Goal: Information Seeking & Learning: Stay updated

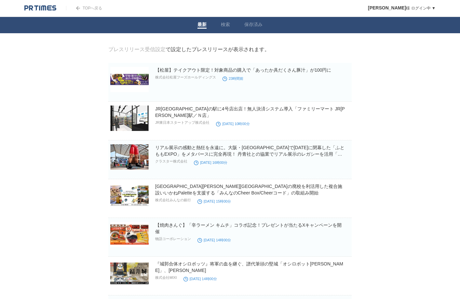
click at [45, 9] on img at bounding box center [40, 8] width 32 height 7
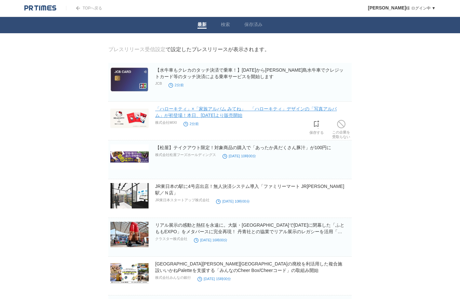
drag, startPoint x: 235, startPoint y: 114, endPoint x: 242, endPoint y: 117, distance: 7.7
click at [44, 10] on img at bounding box center [40, 8] width 32 height 7
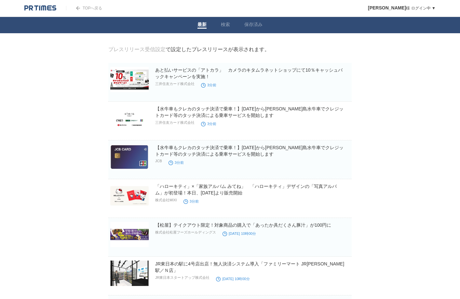
click at [39, 12] on div at bounding box center [45, 8] width 42 height 16
click at [38, 8] on img at bounding box center [40, 8] width 32 height 7
click at [47, 10] on img at bounding box center [40, 8] width 32 height 7
click at [43, 7] on img at bounding box center [40, 8] width 32 height 7
click at [53, 9] on img at bounding box center [40, 8] width 32 height 7
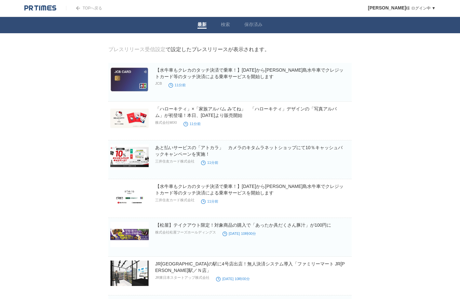
click at [47, 6] on img at bounding box center [40, 8] width 32 height 7
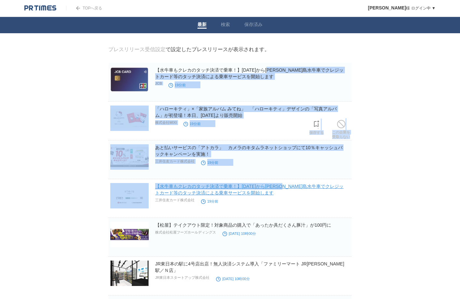
drag, startPoint x: 188, startPoint y: 63, endPoint x: 208, endPoint y: 191, distance: 130.0
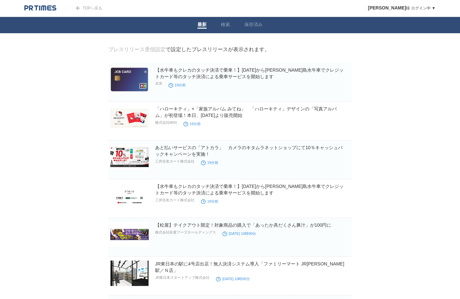
click at [40, 3] on div at bounding box center [45, 8] width 42 height 16
click at [42, 8] on img at bounding box center [40, 8] width 32 height 7
click at [47, 10] on img at bounding box center [40, 8] width 32 height 7
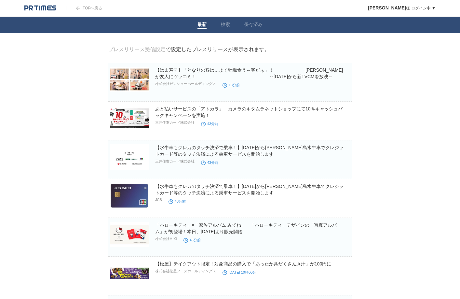
click at [45, 13] on div at bounding box center [45, 8] width 42 height 16
click at [45, 7] on img at bounding box center [40, 8] width 32 height 7
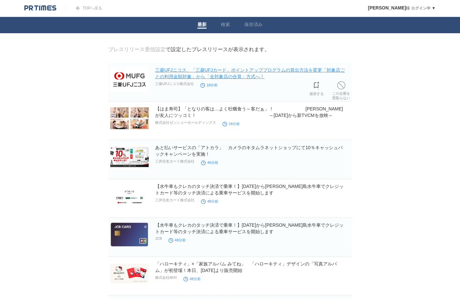
click at [260, 77] on link "三菱UFJニコス、「三菱UFJカード」ポイントアッププログラムの算出方法を変更「対象店ごとの利用金額対象」から「全対象店の合算」方式へ！" at bounding box center [250, 73] width 190 height 12
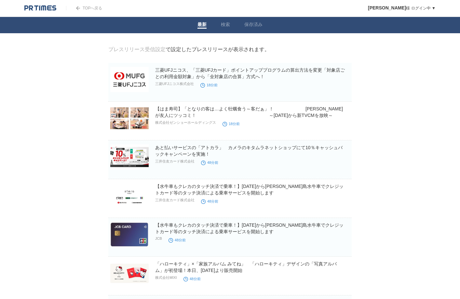
click at [47, 8] on img at bounding box center [40, 8] width 32 height 7
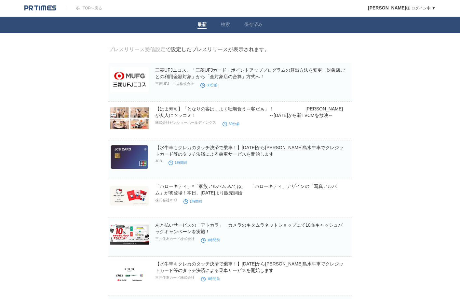
click at [47, 8] on img at bounding box center [40, 8] width 32 height 7
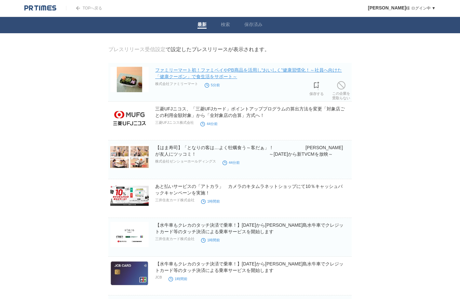
click at [279, 70] on link "ファミリーマート初！ファミペイやPB商品を活用し“おいしく”健康習慣化！～社員へ向けた「健康クーポン」で食生活をサポート～" at bounding box center [248, 73] width 187 height 12
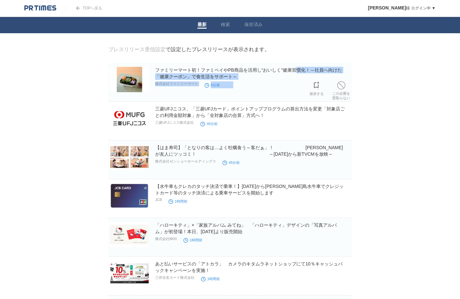
drag, startPoint x: 211, startPoint y: 59, endPoint x: 254, endPoint y: 89, distance: 52.6
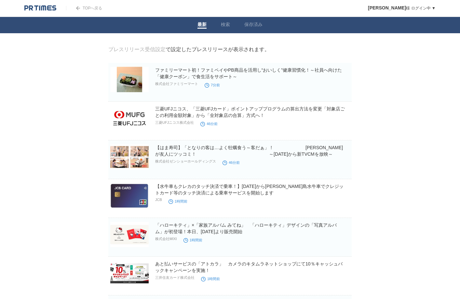
click at [43, 8] on img at bounding box center [40, 8] width 32 height 7
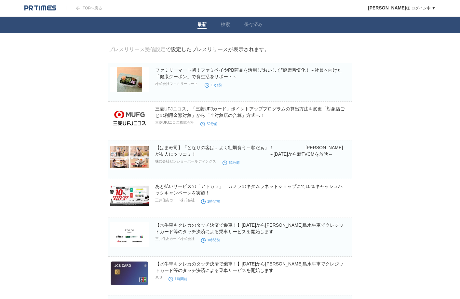
click at [42, 7] on img at bounding box center [40, 8] width 32 height 7
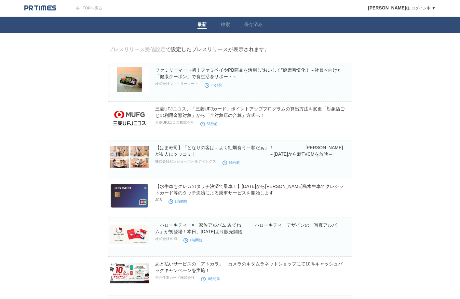
click at [49, 7] on img at bounding box center [40, 8] width 32 height 7
click at [50, 8] on img at bounding box center [40, 8] width 32 height 7
click at [48, 12] on div at bounding box center [45, 8] width 42 height 16
click at [52, 5] on link at bounding box center [40, 8] width 32 height 6
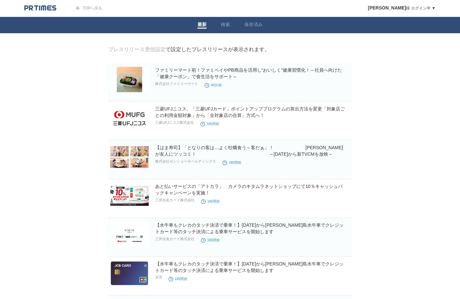
click at [35, 5] on link at bounding box center [40, 8] width 32 height 6
click at [42, 6] on img at bounding box center [40, 8] width 32 height 7
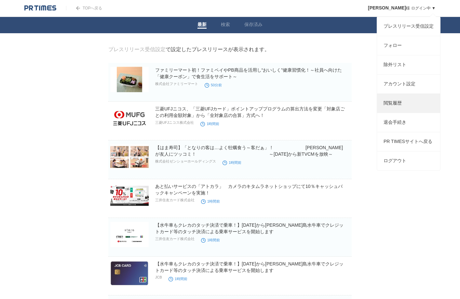
click at [412, 104] on link "閲覧履歴" at bounding box center [408, 103] width 63 height 19
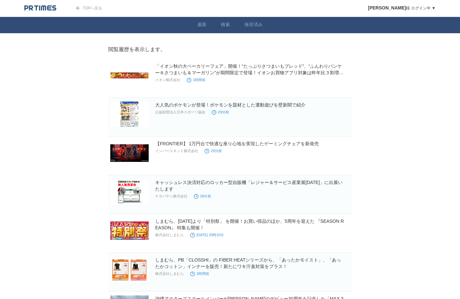
click at [43, 8] on img at bounding box center [40, 8] width 32 height 7
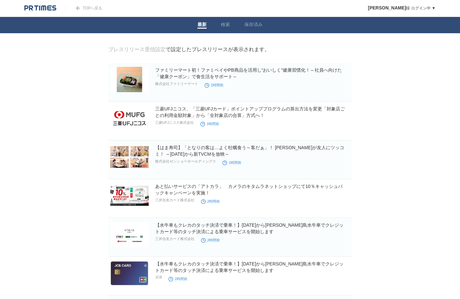
click at [49, 7] on img at bounding box center [40, 8] width 32 height 7
click at [51, 6] on img at bounding box center [40, 8] width 32 height 7
click at [48, 6] on img at bounding box center [40, 8] width 32 height 7
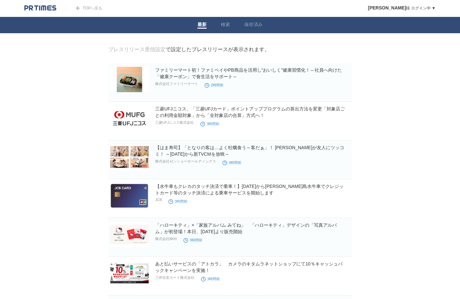
click at [41, 10] on img at bounding box center [40, 8] width 32 height 7
